Goal: Information Seeking & Learning: Learn about a topic

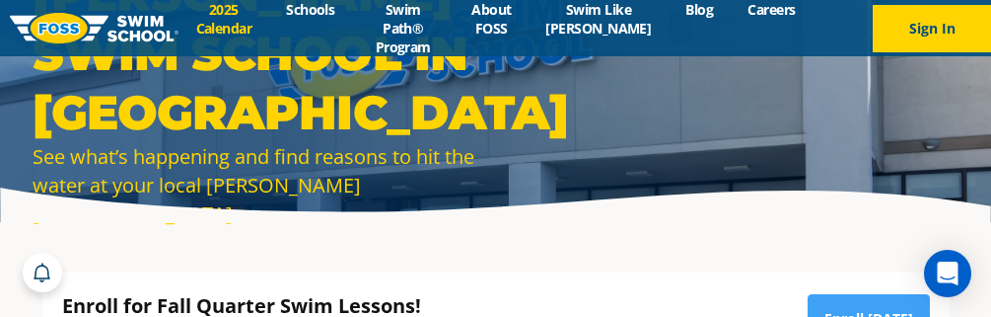
click at [221, 19] on link "2025 Calendar" at bounding box center [224, 18] width 91 height 37
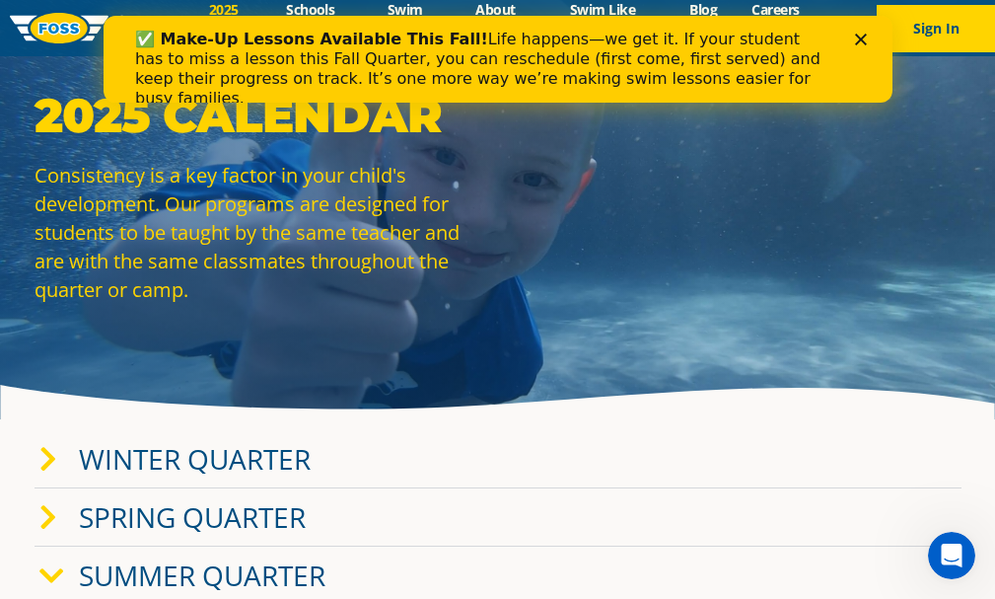
click at [855, 39] on icon "Close" at bounding box center [860, 40] width 12 height 12
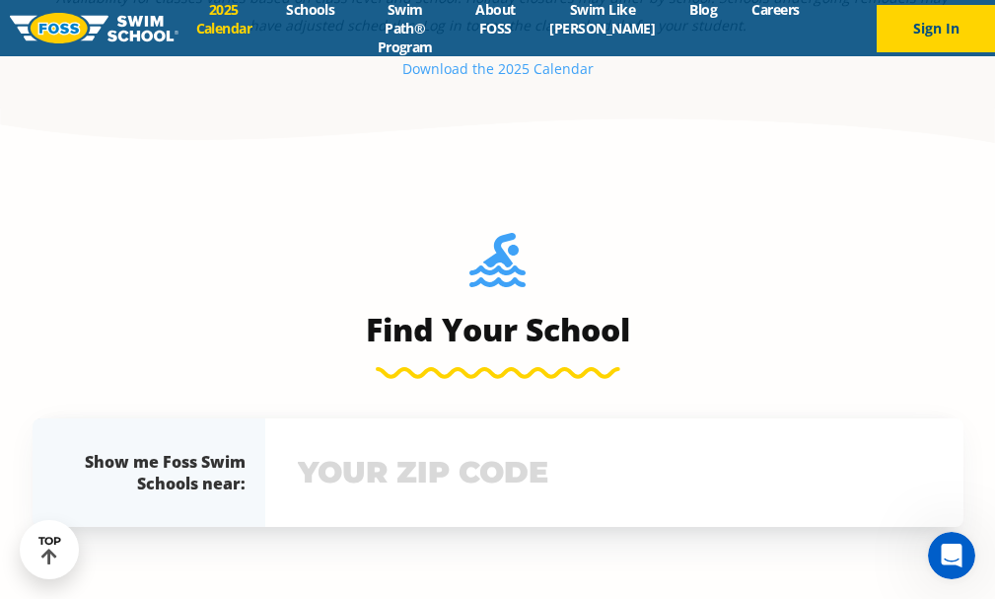
scroll to position [1578, 0]
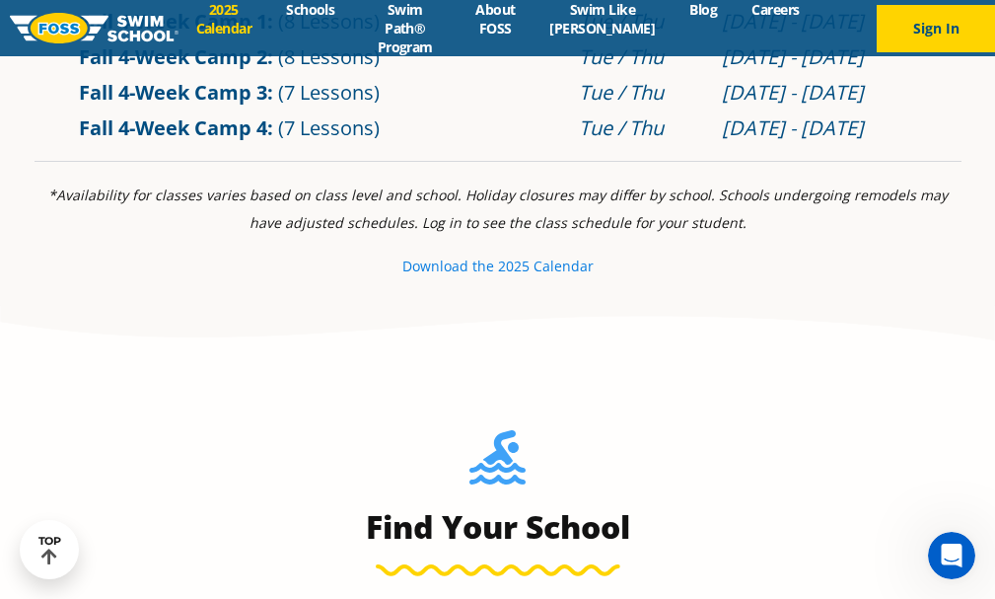
click at [500, 275] on small "e 2025 Calendar" at bounding box center [540, 265] width 108 height 19
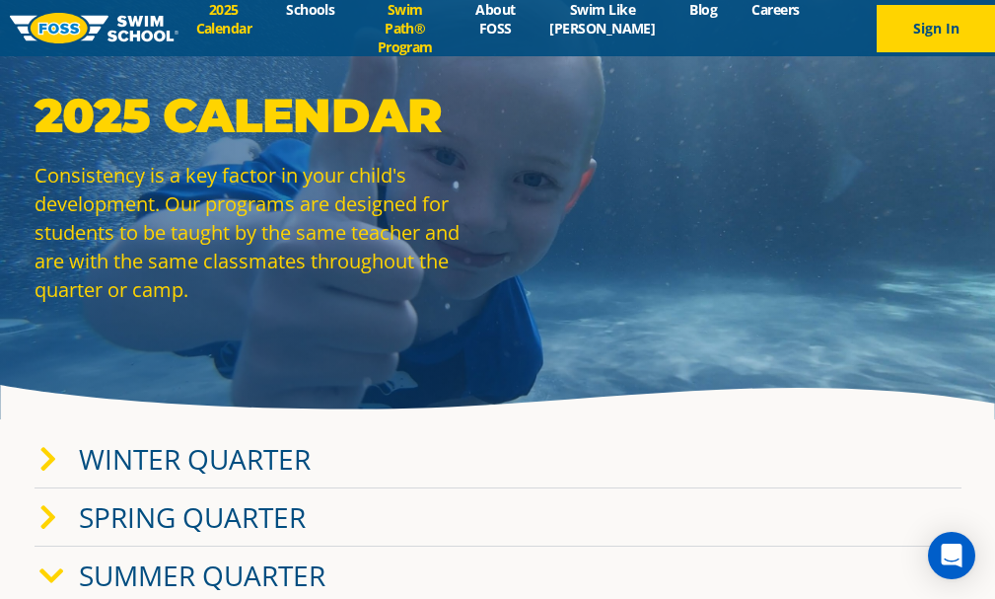
click at [432, 21] on link "Swim Path® Program" at bounding box center [405, 28] width 107 height 56
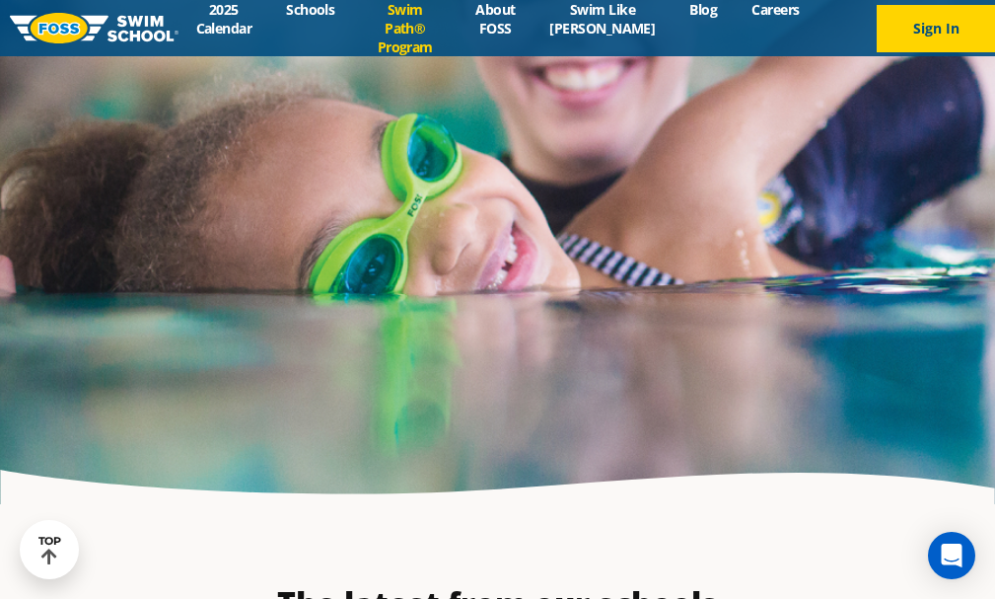
scroll to position [5130, 0]
